Goal: Ask a question

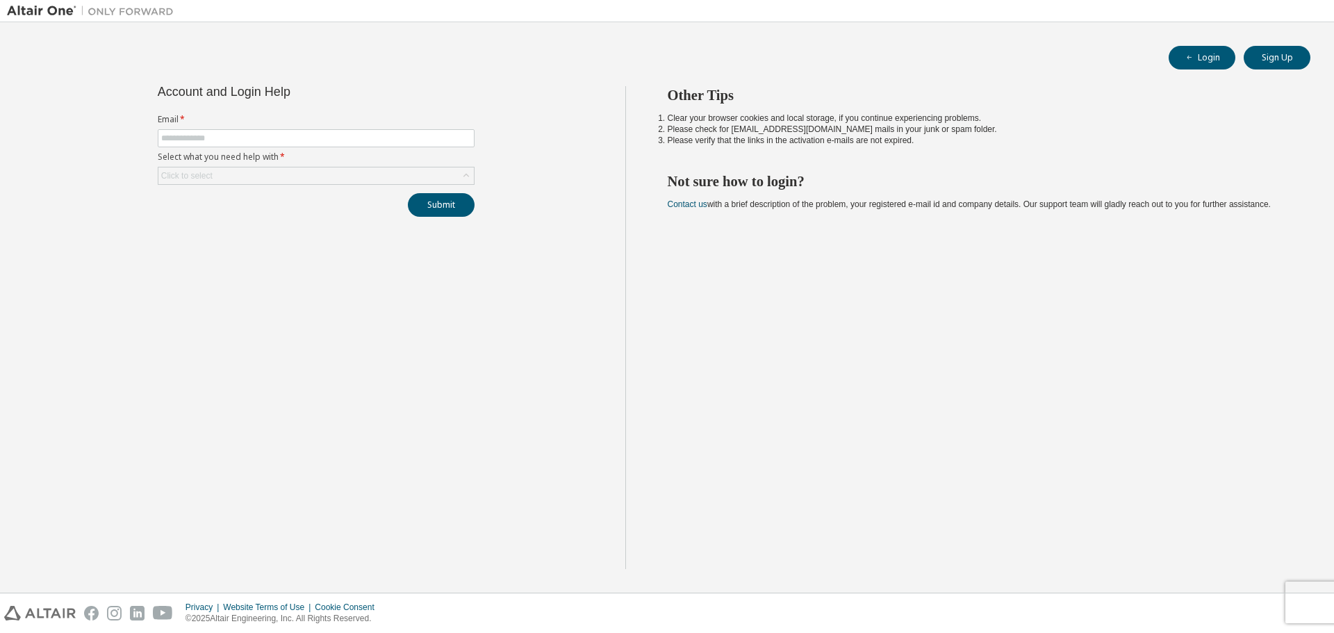
click at [256, 127] on form "Email * Select what you need help with * Click to select" at bounding box center [316, 149] width 317 height 71
click at [254, 133] on input "text" at bounding box center [316, 138] width 310 height 11
type input "**********"
click at [408, 193] on button "Submit" at bounding box center [441, 205] width 67 height 24
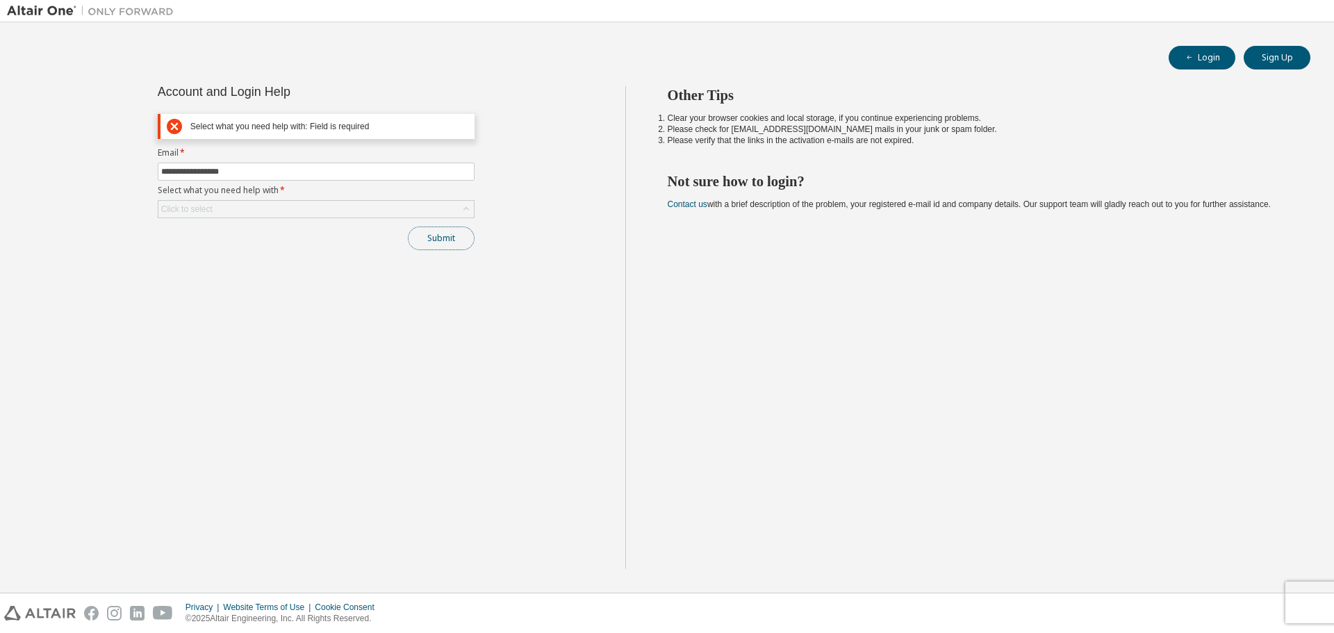
click at [434, 237] on button "Submit" at bounding box center [441, 238] width 67 height 24
click at [297, 206] on div "Click to select" at bounding box center [315, 209] width 315 height 17
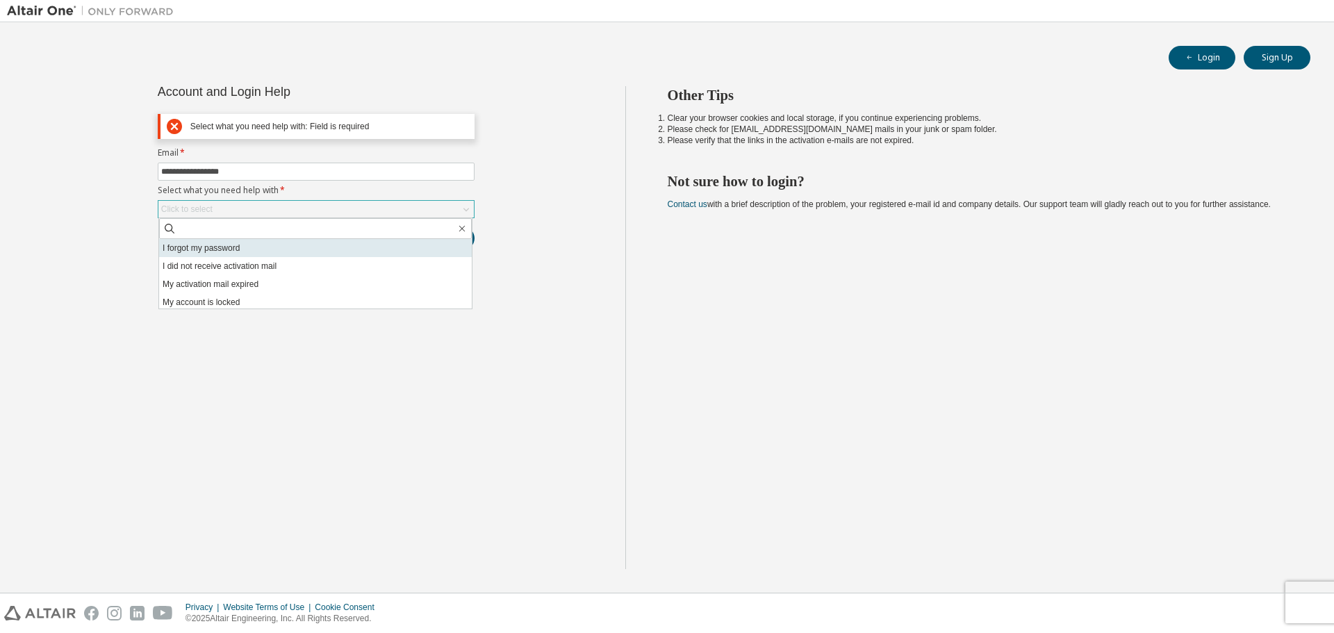
click at [329, 246] on li "I forgot my password" at bounding box center [315, 248] width 313 height 18
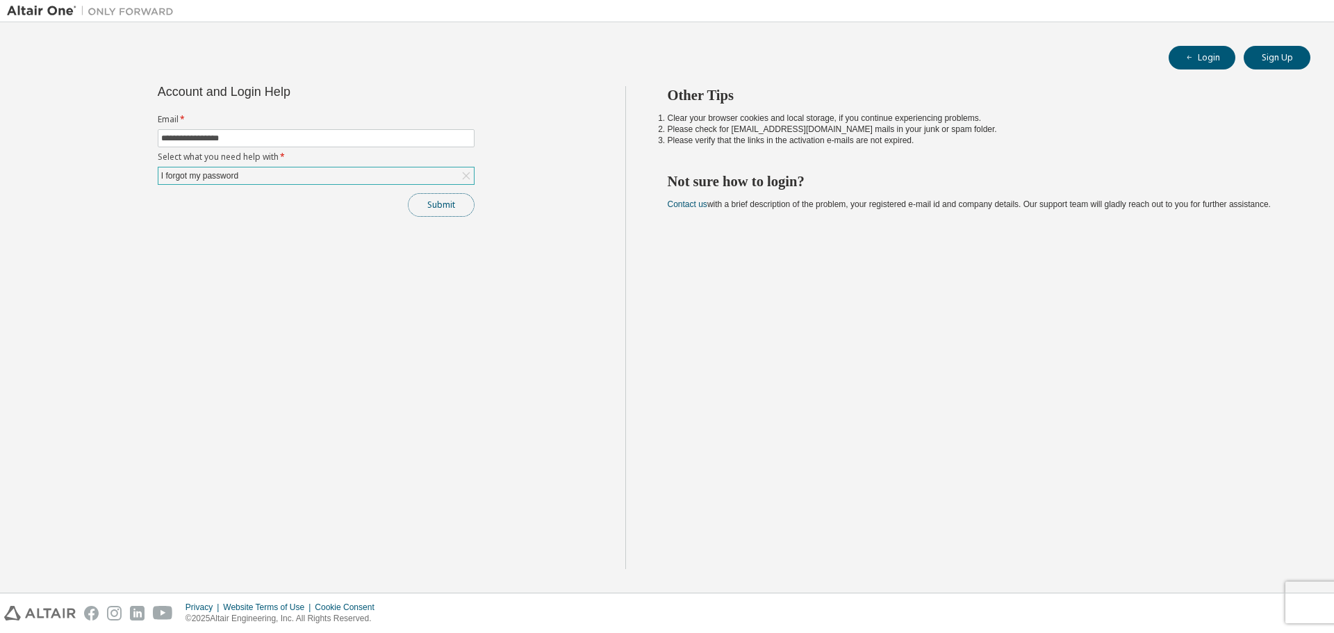
click at [449, 208] on button "Submit" at bounding box center [441, 205] width 67 height 24
click at [413, 198] on button "Submit" at bounding box center [441, 205] width 67 height 24
